Goal: Task Accomplishment & Management: Use online tool/utility

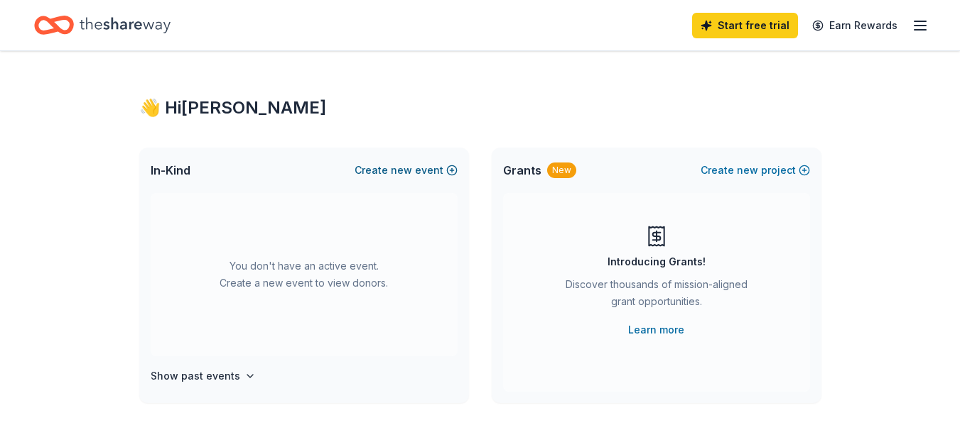
click at [432, 165] on button "Create new event" at bounding box center [405, 170] width 103 height 17
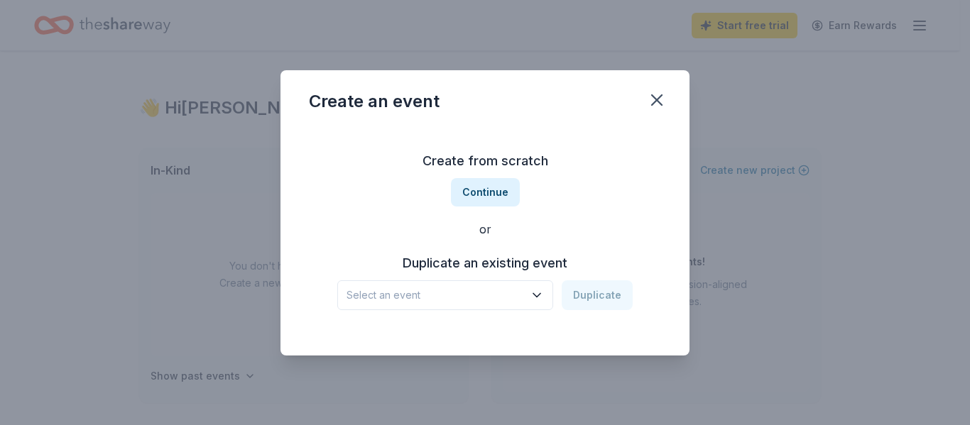
click at [521, 302] on span "Select an event" at bounding box center [436, 295] width 178 height 17
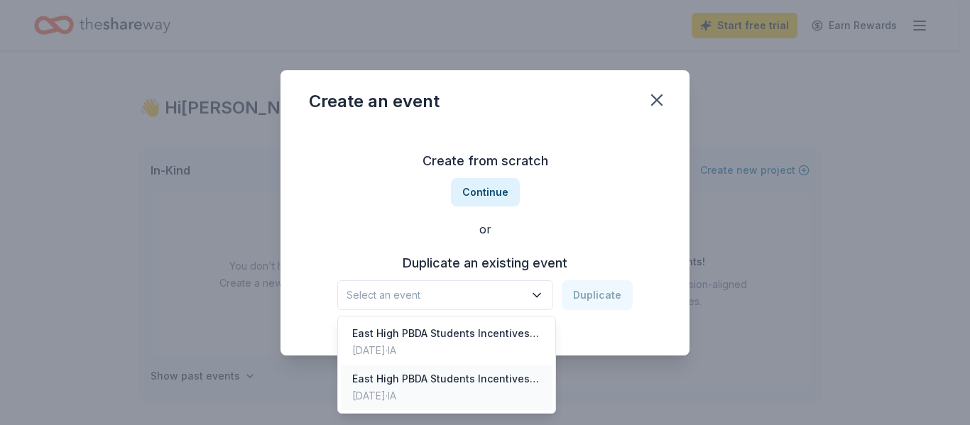
click at [491, 392] on div "[DATE] · IA" at bounding box center [446, 396] width 189 height 17
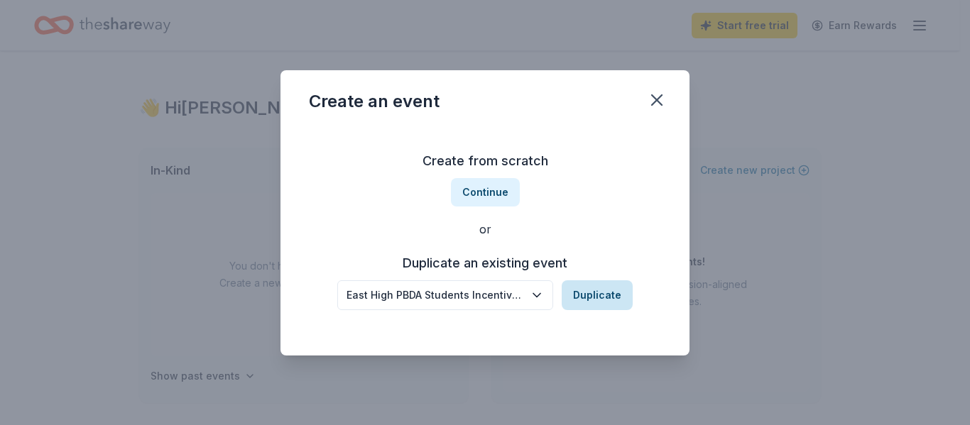
click at [601, 304] on button "Duplicate" at bounding box center [597, 296] width 71 height 30
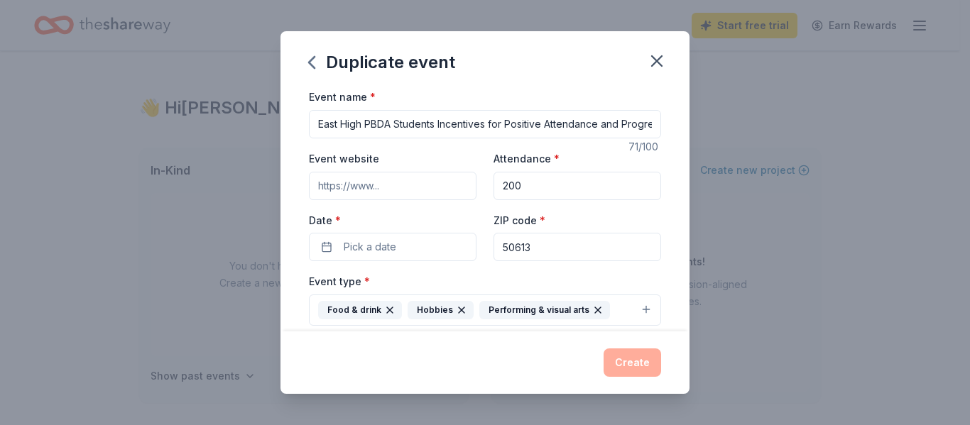
click at [550, 191] on input "200" at bounding box center [578, 186] width 168 height 28
type input "100"
click at [402, 186] on input "Event website" at bounding box center [393, 186] width 168 height 28
click at [418, 242] on button "Pick a date" at bounding box center [393, 247] width 168 height 28
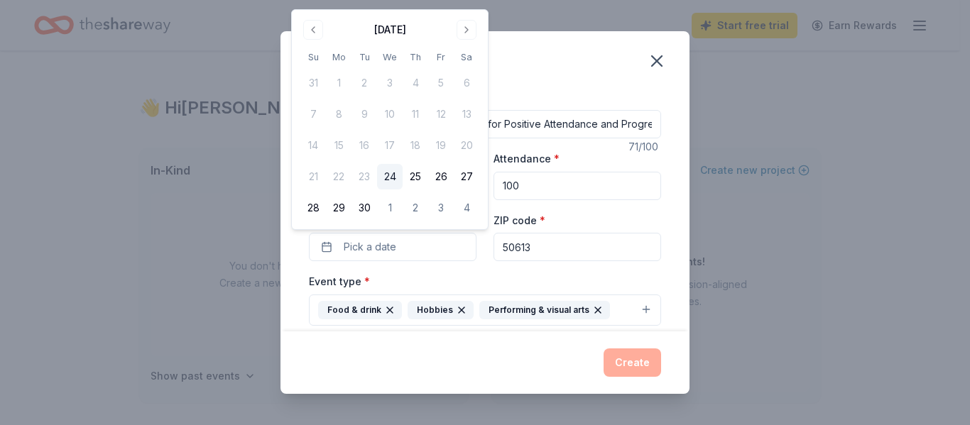
click at [547, 66] on div "Duplicate event" at bounding box center [485, 59] width 409 height 57
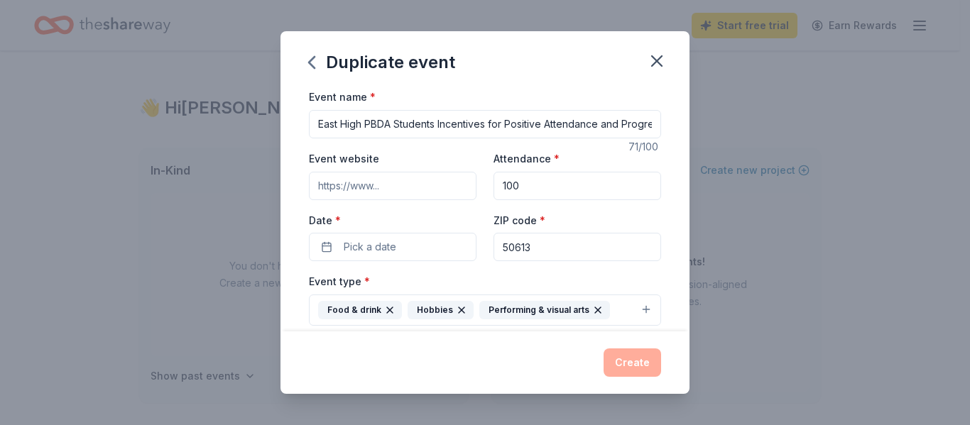
scroll to position [119, 0]
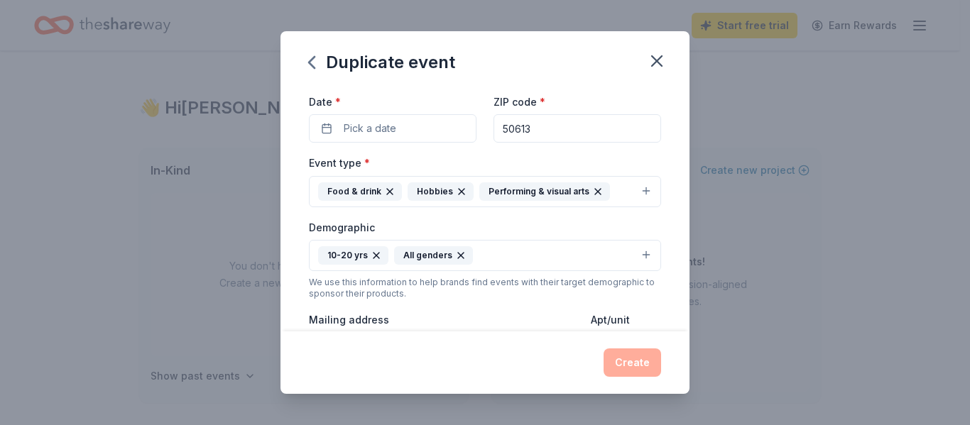
click at [592, 189] on icon "button" at bounding box center [597, 191] width 11 height 11
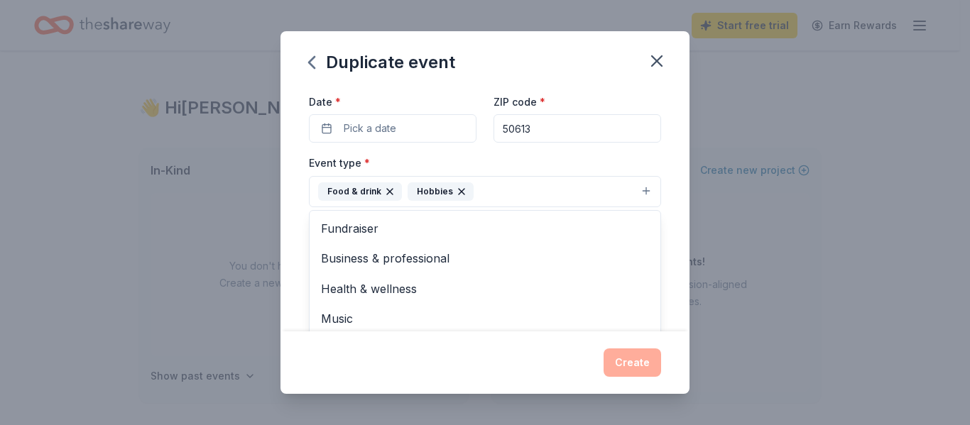
click at [635, 194] on button "Food & drink Hobbies" at bounding box center [485, 191] width 352 height 31
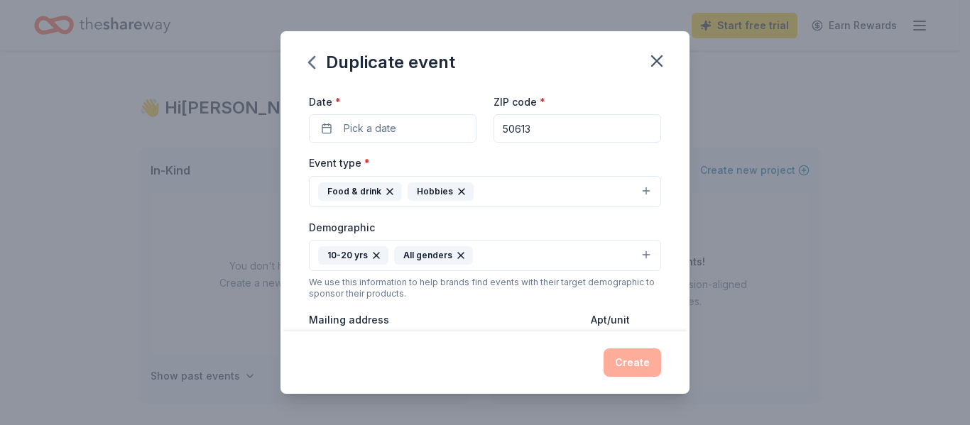
click at [635, 194] on button "Food & drink Hobbies" at bounding box center [485, 191] width 352 height 31
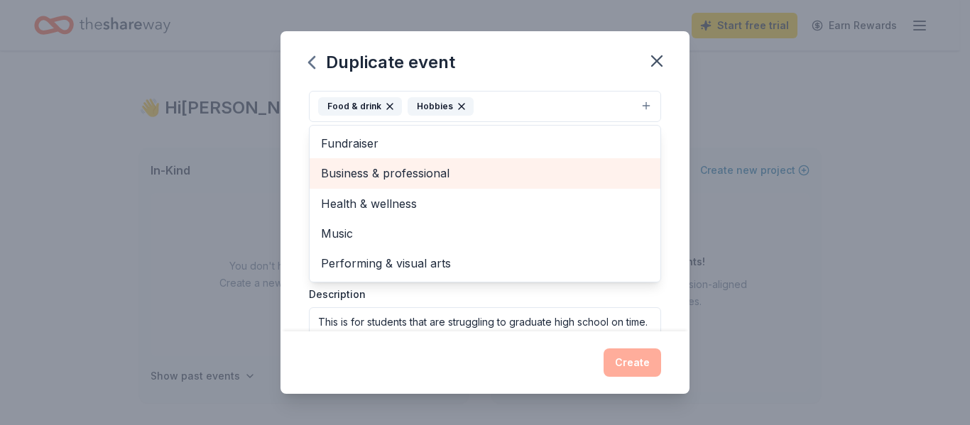
scroll to position [237, 0]
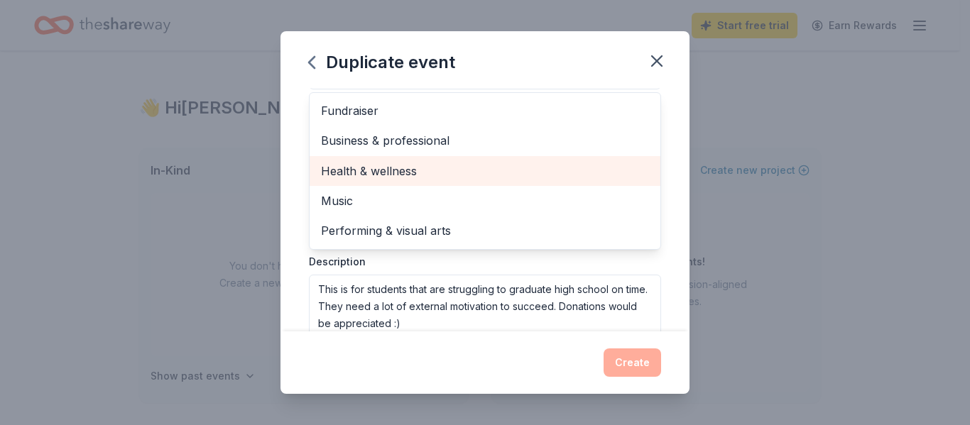
click at [408, 175] on span "Health & wellness" at bounding box center [485, 171] width 328 height 18
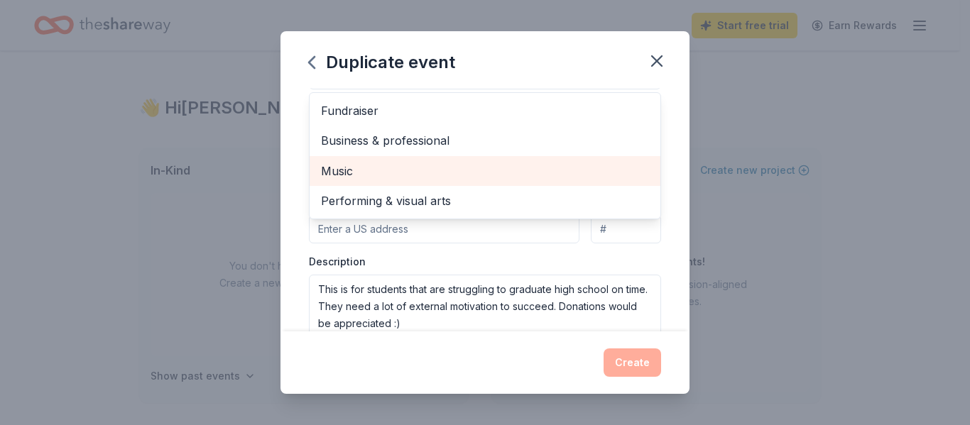
click at [380, 175] on span "Music" at bounding box center [485, 171] width 328 height 18
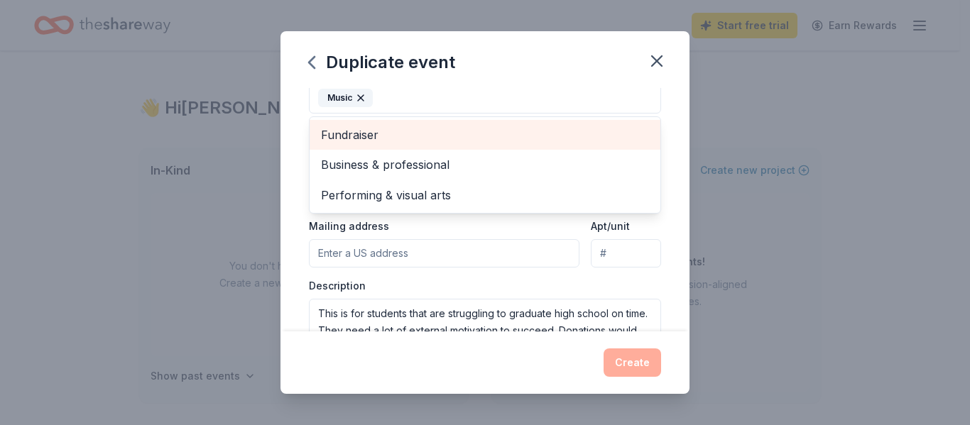
click at [358, 136] on span "Fundraiser" at bounding box center [485, 135] width 328 height 18
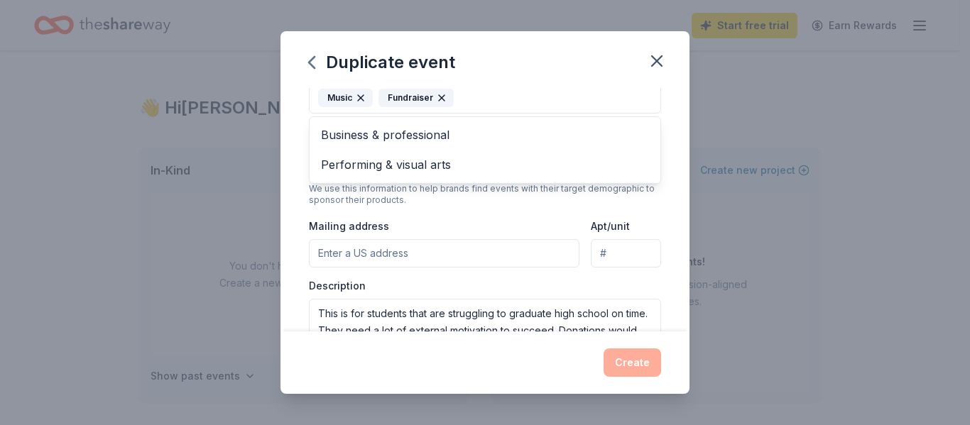
click at [469, 222] on div "Event type * Food & drink Hobbies Health & wellness Music Fundraiser Business &…" at bounding box center [485, 199] width 352 height 326
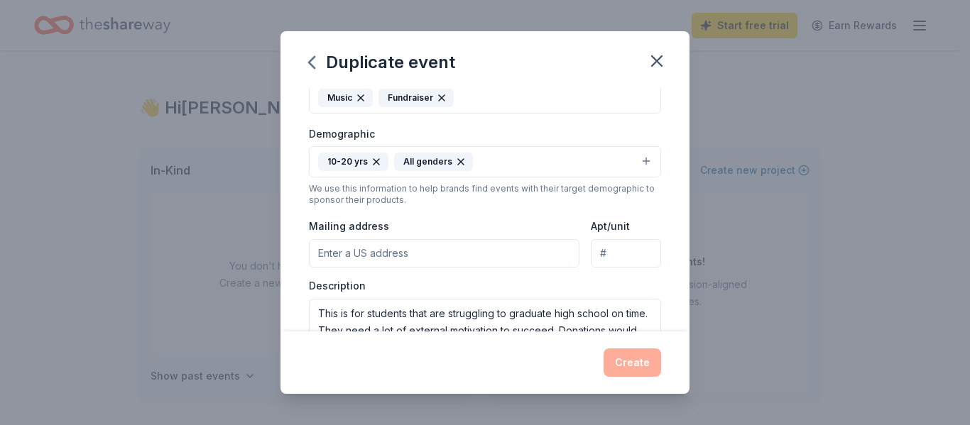
scroll to position [206, 0]
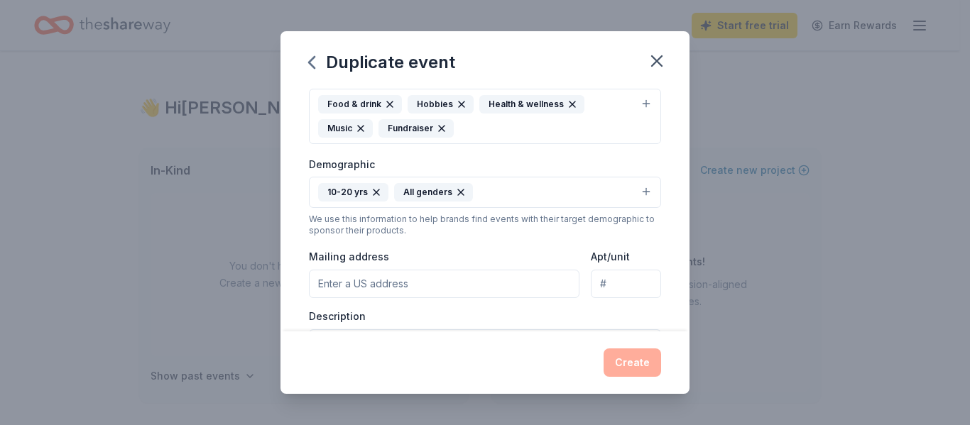
click at [641, 106] on button "Food & drink Hobbies Health & wellness Music Fundraiser" at bounding box center [485, 116] width 352 height 55
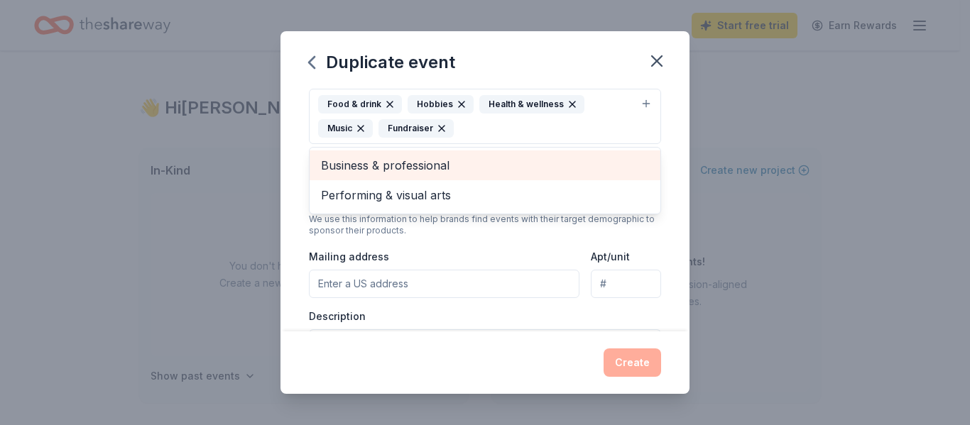
click at [439, 169] on span "Business & professional" at bounding box center [485, 165] width 328 height 18
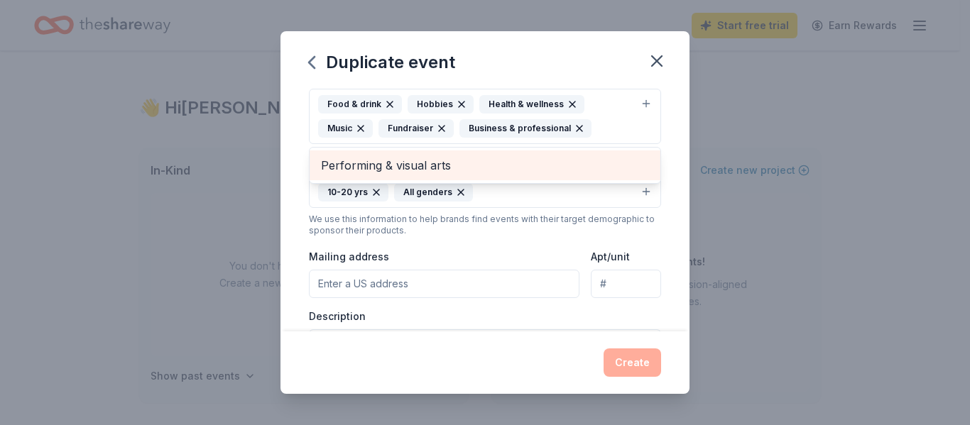
click at [503, 159] on span "Performing & visual arts" at bounding box center [485, 165] width 328 height 18
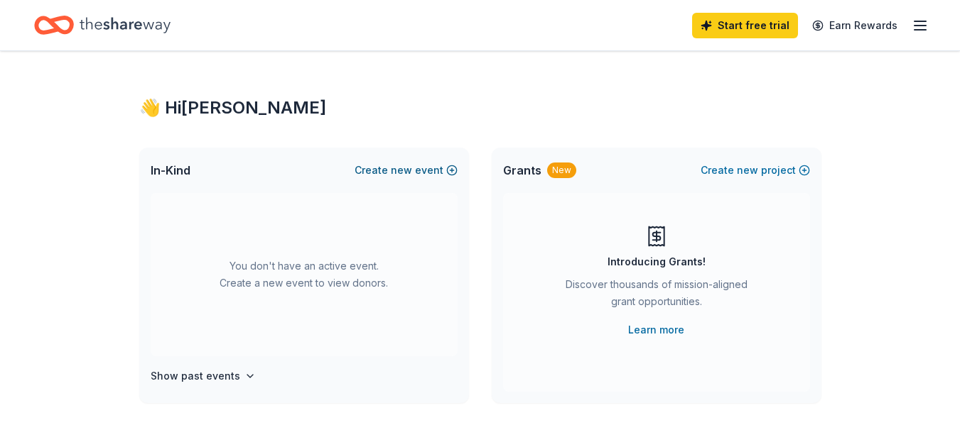
click at [440, 175] on button "Create new event" at bounding box center [405, 170] width 103 height 17
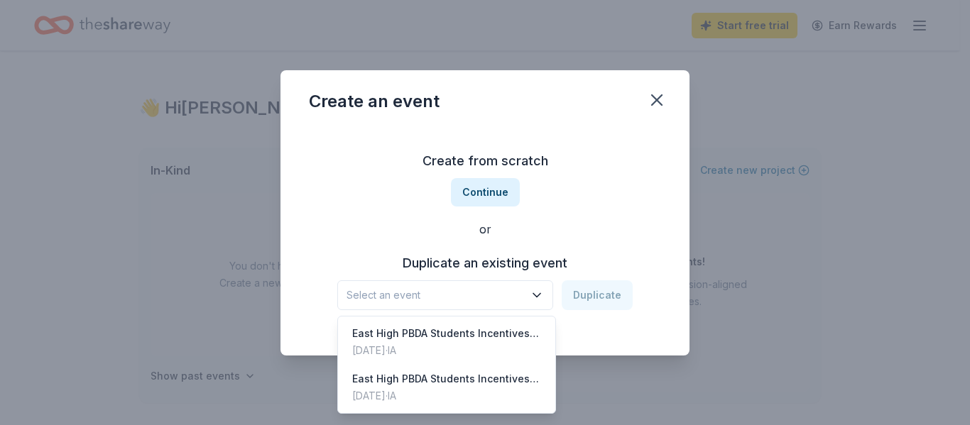
click at [486, 289] on span "Select an event" at bounding box center [436, 295] width 178 height 17
click at [482, 378] on div "East High PBDA Students Incentives for Positive Attendance and Progress" at bounding box center [446, 379] width 189 height 17
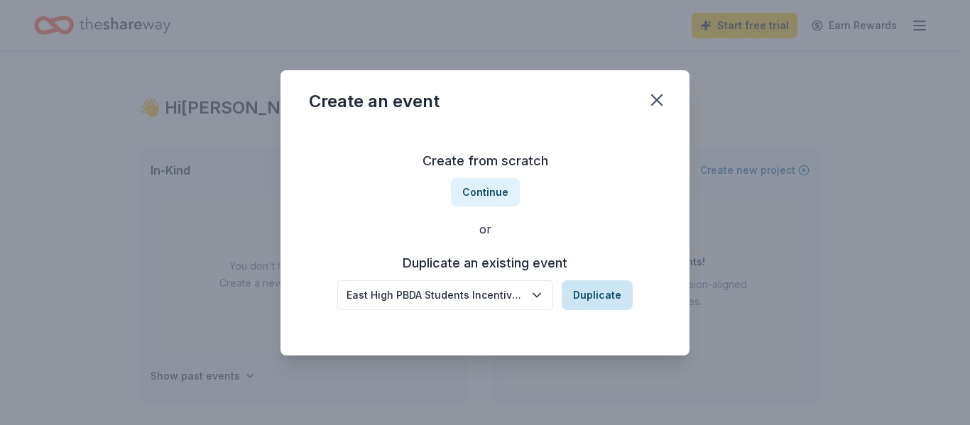
click at [591, 304] on button "Duplicate" at bounding box center [597, 296] width 71 height 30
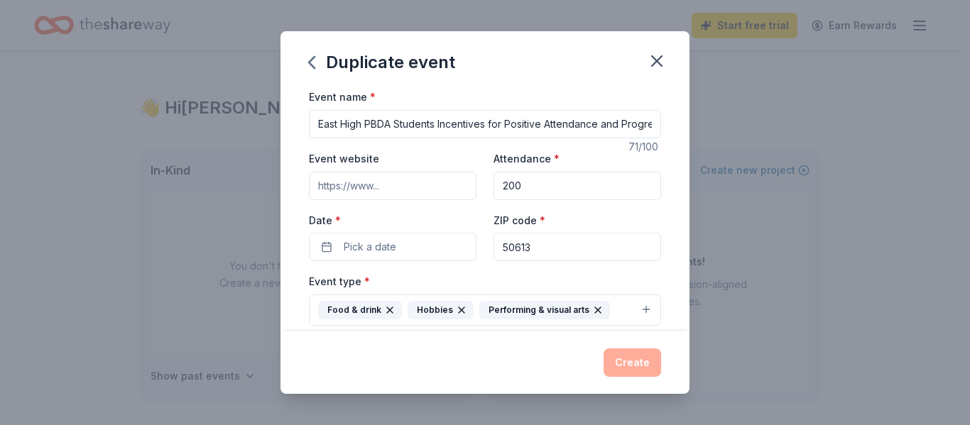
click at [516, 167] on div "Attendance * 200" at bounding box center [578, 175] width 168 height 50
click at [523, 182] on input "200" at bounding box center [578, 186] width 168 height 28
type input "100"
click at [468, 153] on div "Event website" at bounding box center [393, 175] width 168 height 50
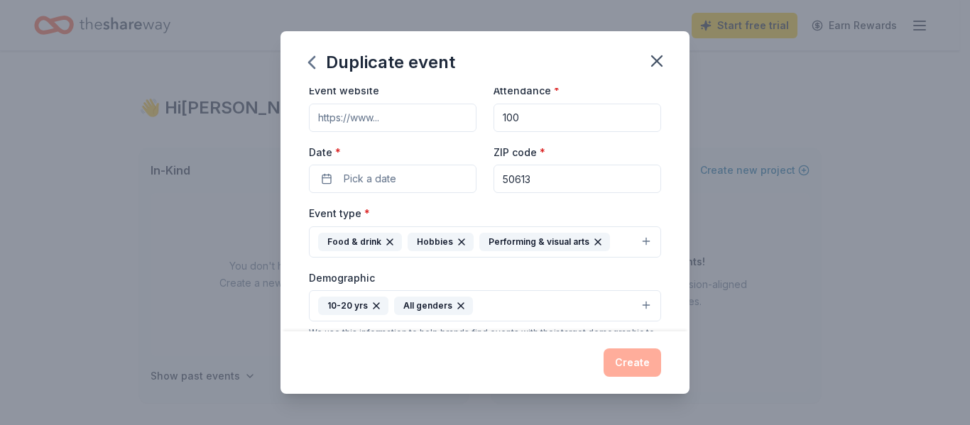
scroll to position [119, 0]
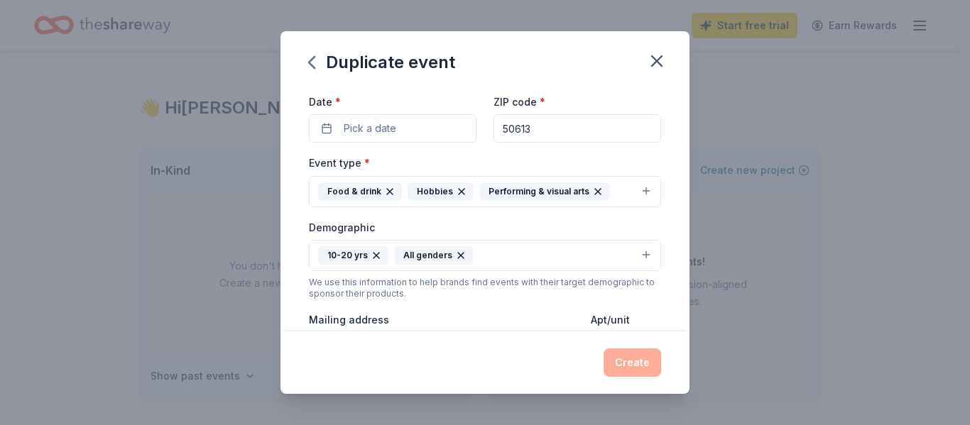
click at [634, 195] on button "Food & drink Hobbies Performing & visual arts" at bounding box center [485, 191] width 352 height 31
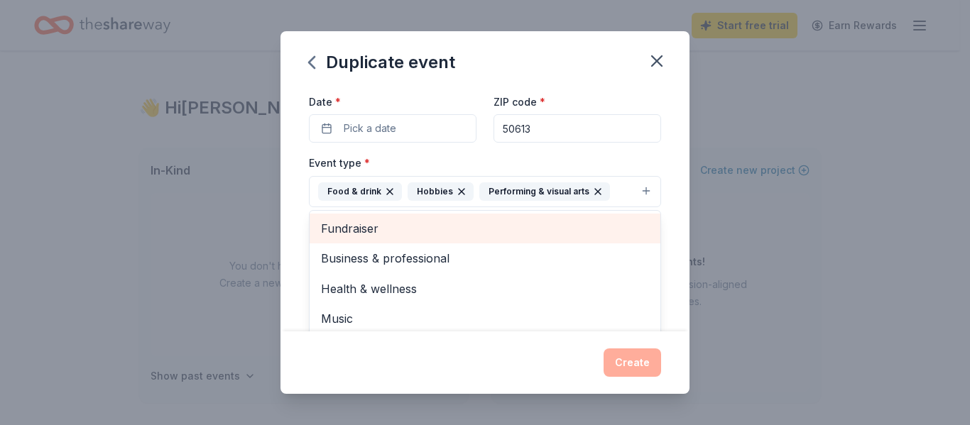
click at [401, 226] on span "Fundraiser" at bounding box center [485, 228] width 328 height 18
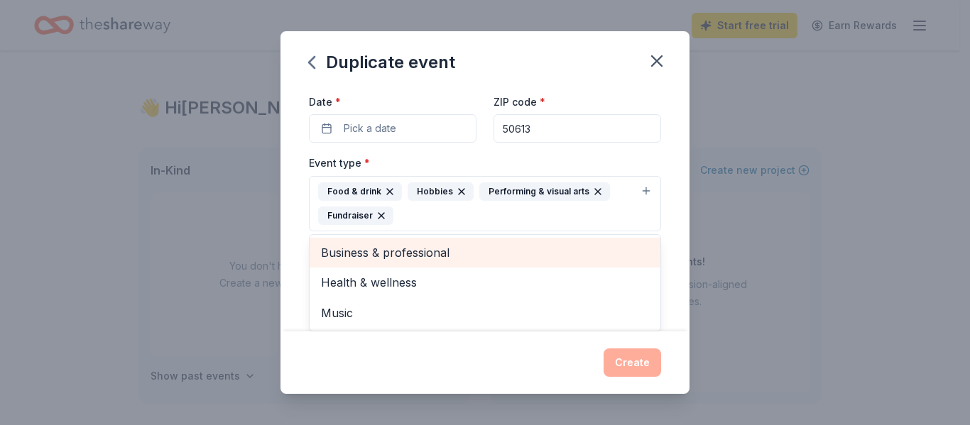
click at [592, 190] on icon "button" at bounding box center [597, 191] width 11 height 11
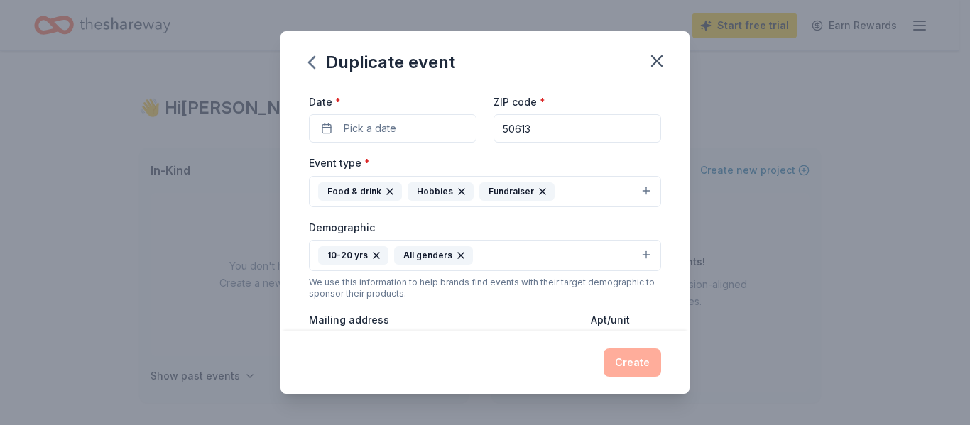
click at [642, 191] on button "Food & drink Hobbies Fundraiser" at bounding box center [485, 191] width 352 height 31
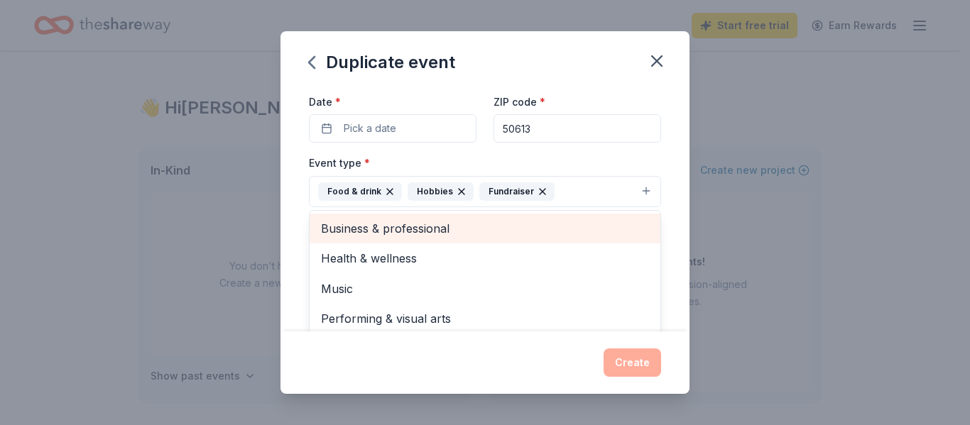
click at [472, 232] on span "Business & professional" at bounding box center [485, 228] width 328 height 18
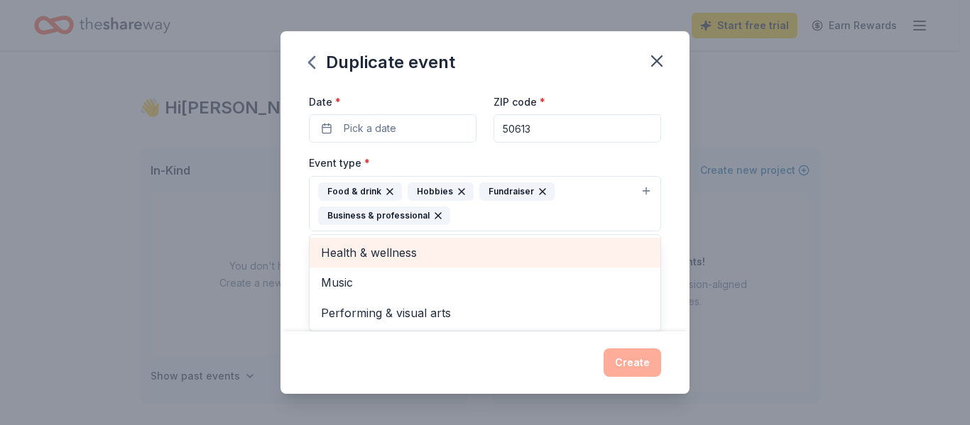
click at [398, 259] on span "Health & wellness" at bounding box center [485, 253] width 328 height 18
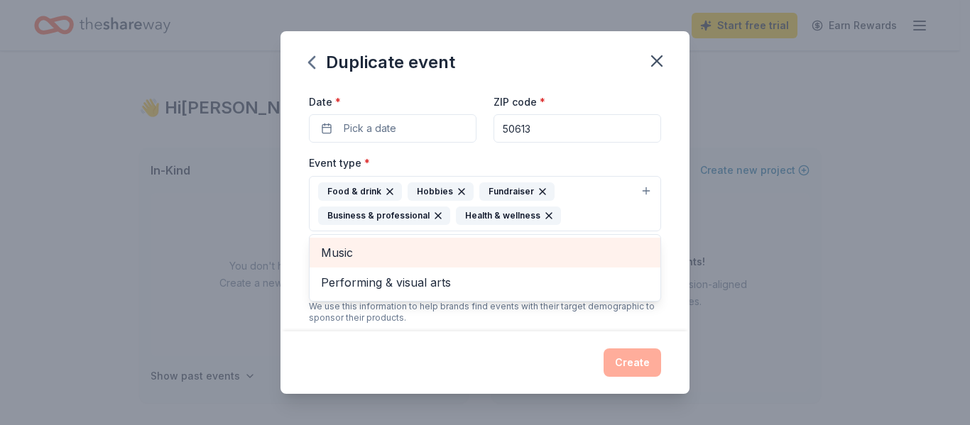
click at [398, 259] on span "Music" at bounding box center [485, 253] width 328 height 18
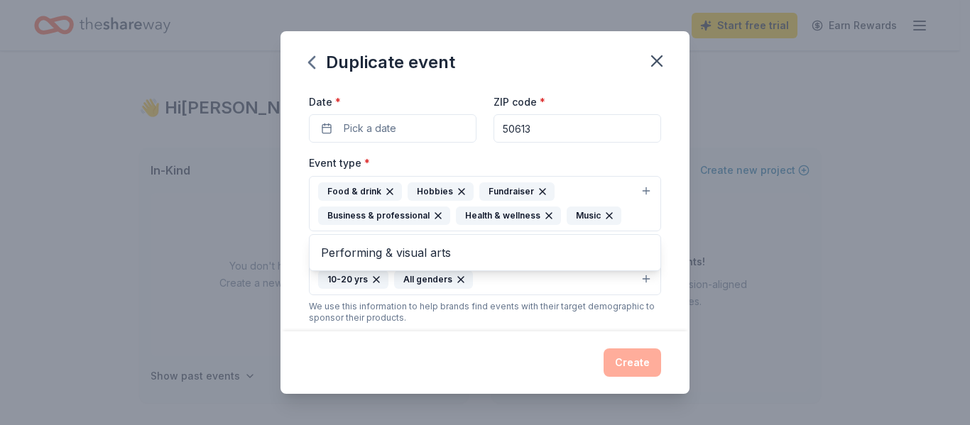
click at [597, 146] on div "Event name * East High PBDA Students Incentives for Positive Attendance and Pro…" at bounding box center [485, 310] width 352 height 683
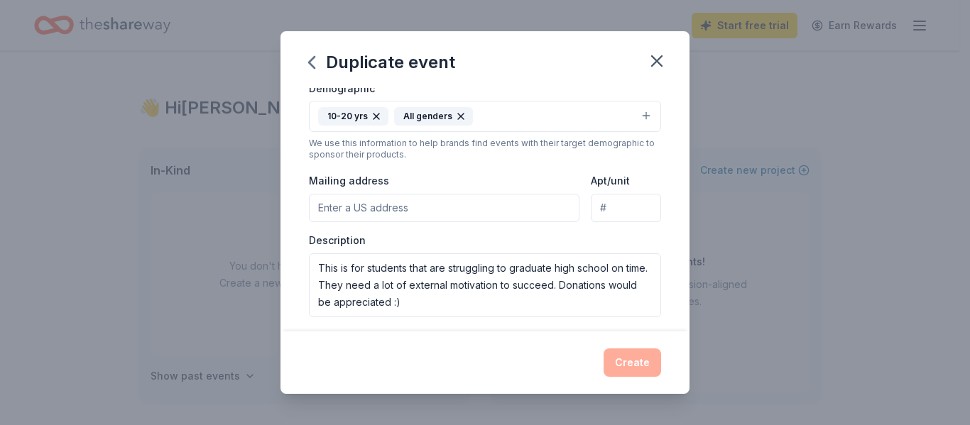
scroll to position [355, 0]
